Goal: Navigation & Orientation: Find specific page/section

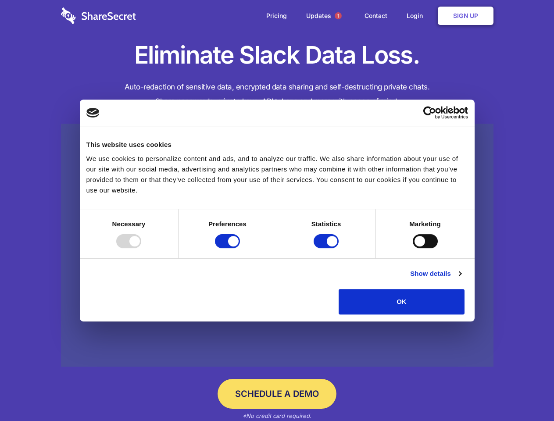
click at [141, 248] on div at bounding box center [128, 241] width 25 height 14
click at [240, 248] on input "Preferences" at bounding box center [227, 241] width 25 height 14
checkbox input "false"
click at [327, 248] on input "Statistics" at bounding box center [325, 241] width 25 height 14
checkbox input "false"
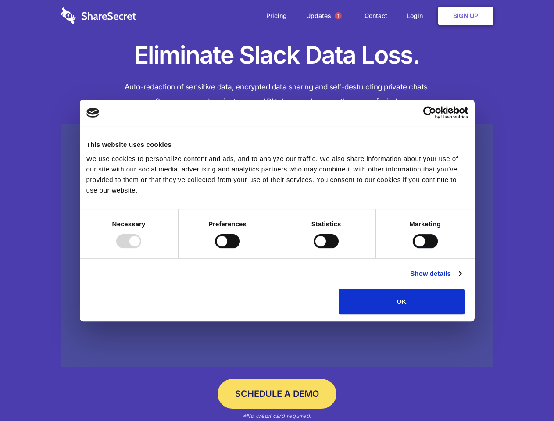
click at [413, 248] on input "Marketing" at bounding box center [425, 241] width 25 height 14
checkbox input "true"
click at [461, 279] on link "Show details" at bounding box center [435, 273] width 51 height 11
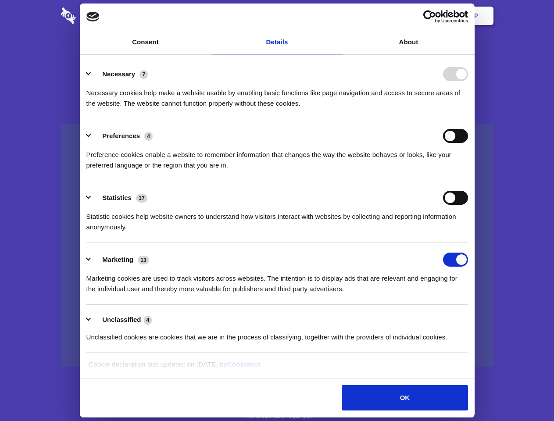
click at [468, 181] on li "Preferences 4 Preference cookies enable a website to remember information that …" at bounding box center [276, 150] width 381 height 62
click at [338, 16] on span "1" at bounding box center [337, 15] width 7 height 7
